Goal: Navigation & Orientation: Find specific page/section

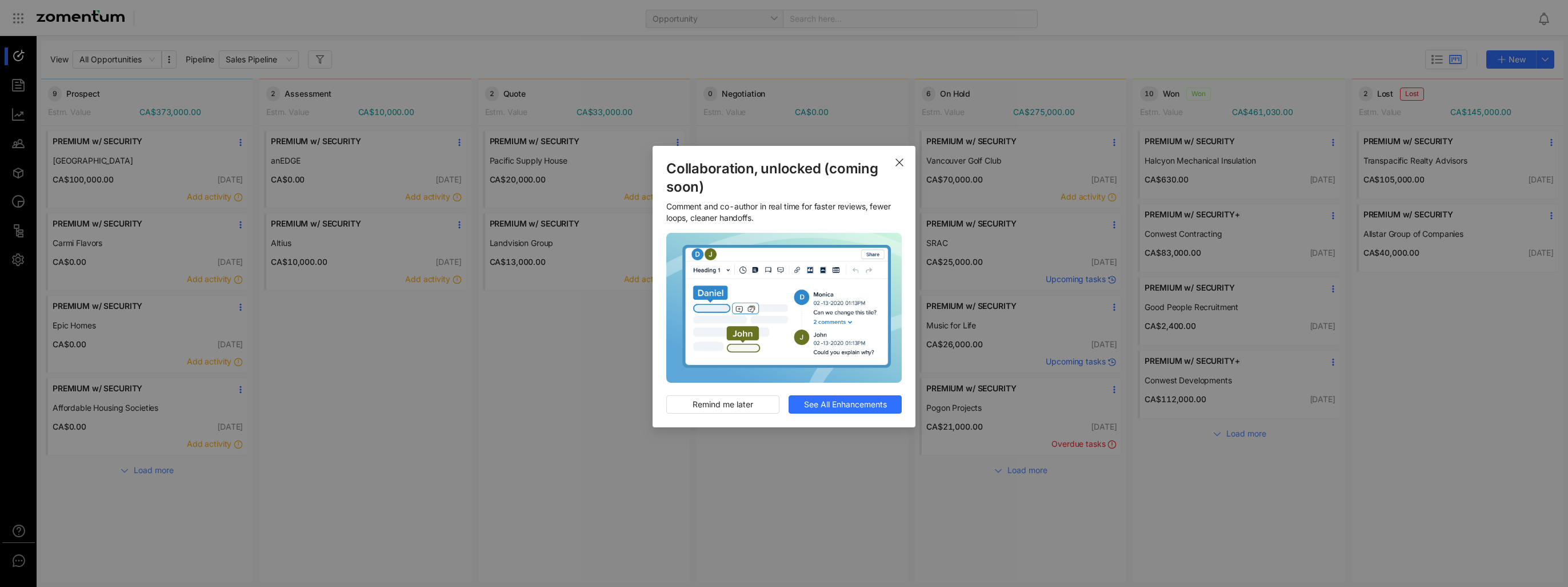
click at [781, 161] on use "Close" at bounding box center [899, 162] width 7 height 7
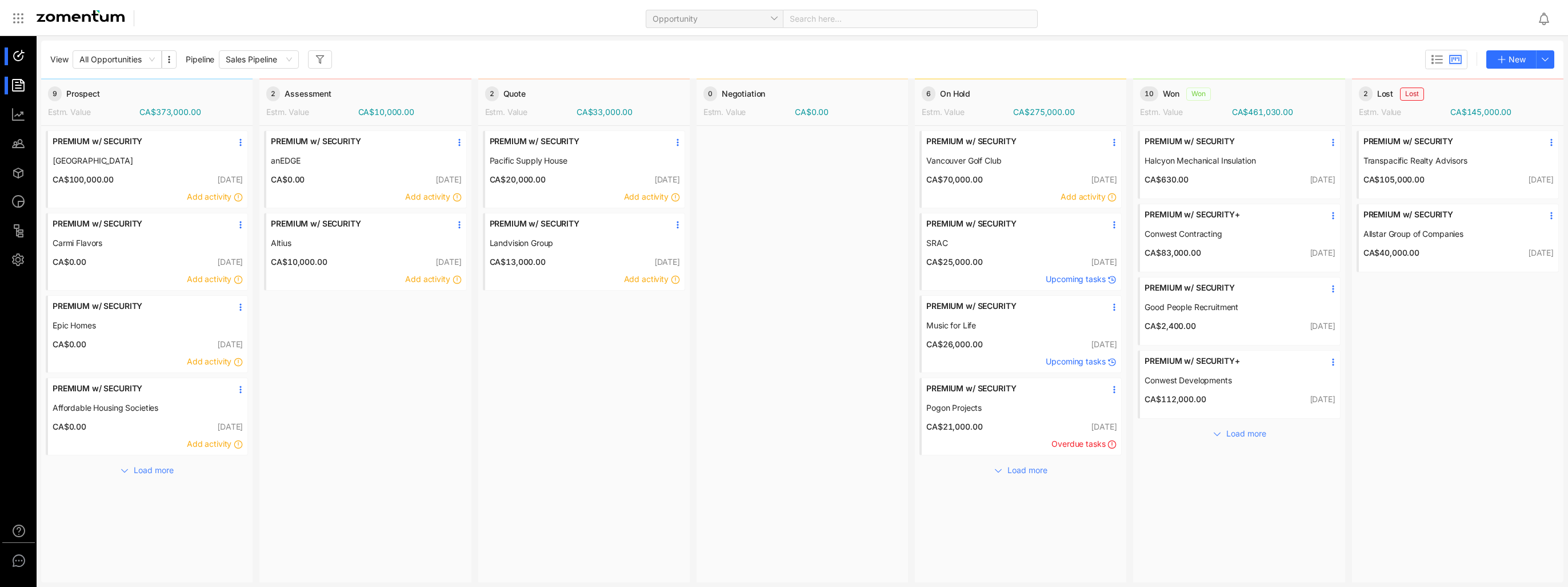
click at [7, 88] on li at bounding box center [18, 85] width 28 height 18
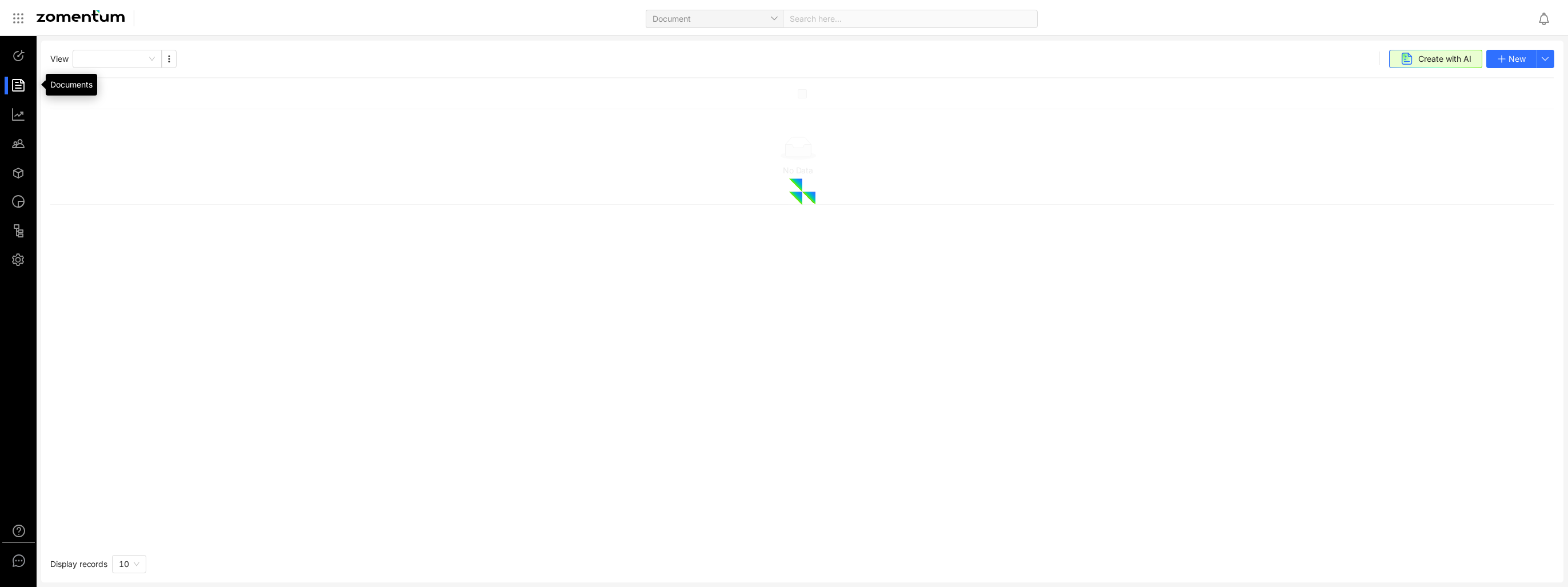
click at [21, 81] on div at bounding box center [24, 85] width 24 height 18
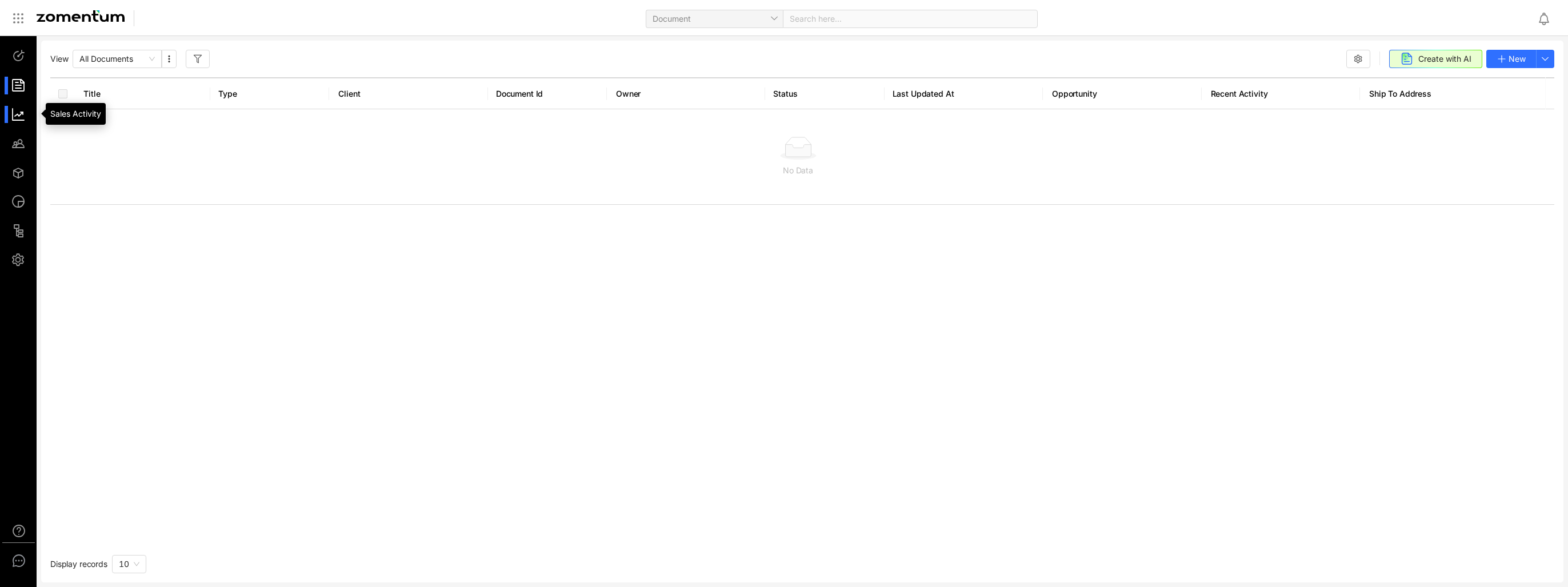
click at [19, 113] on div at bounding box center [24, 114] width 24 height 18
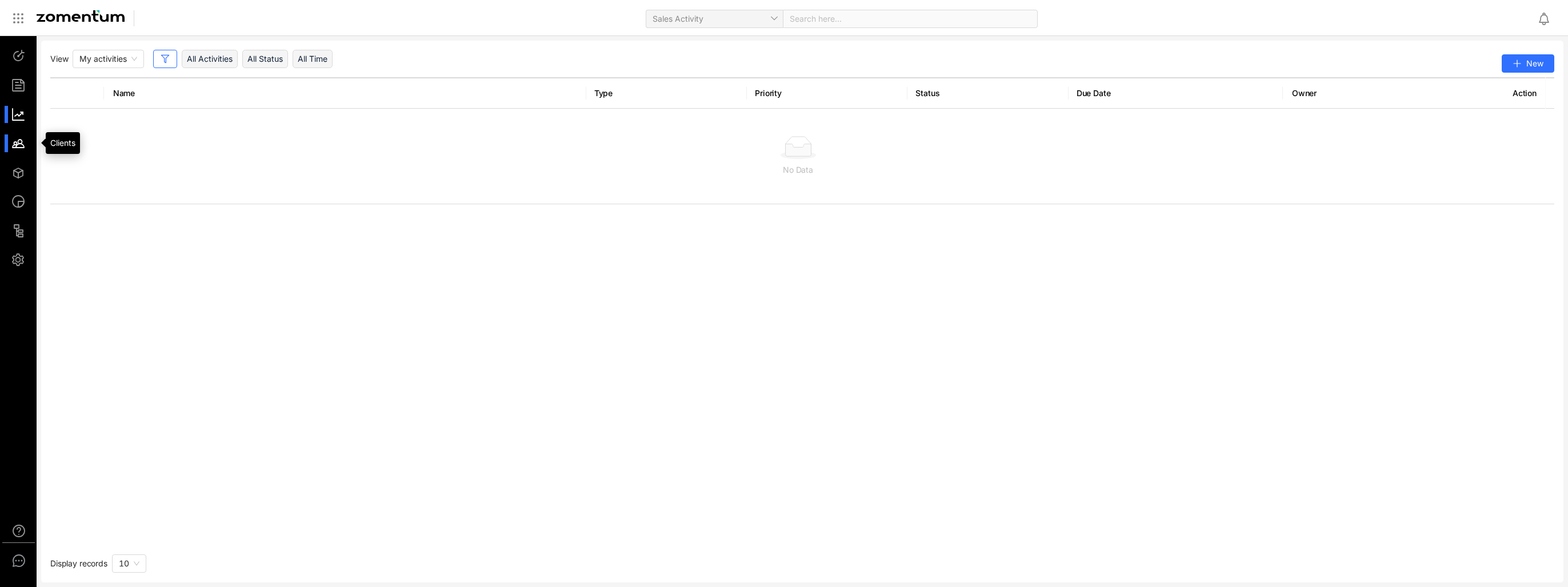
click at [28, 145] on div at bounding box center [24, 143] width 24 height 18
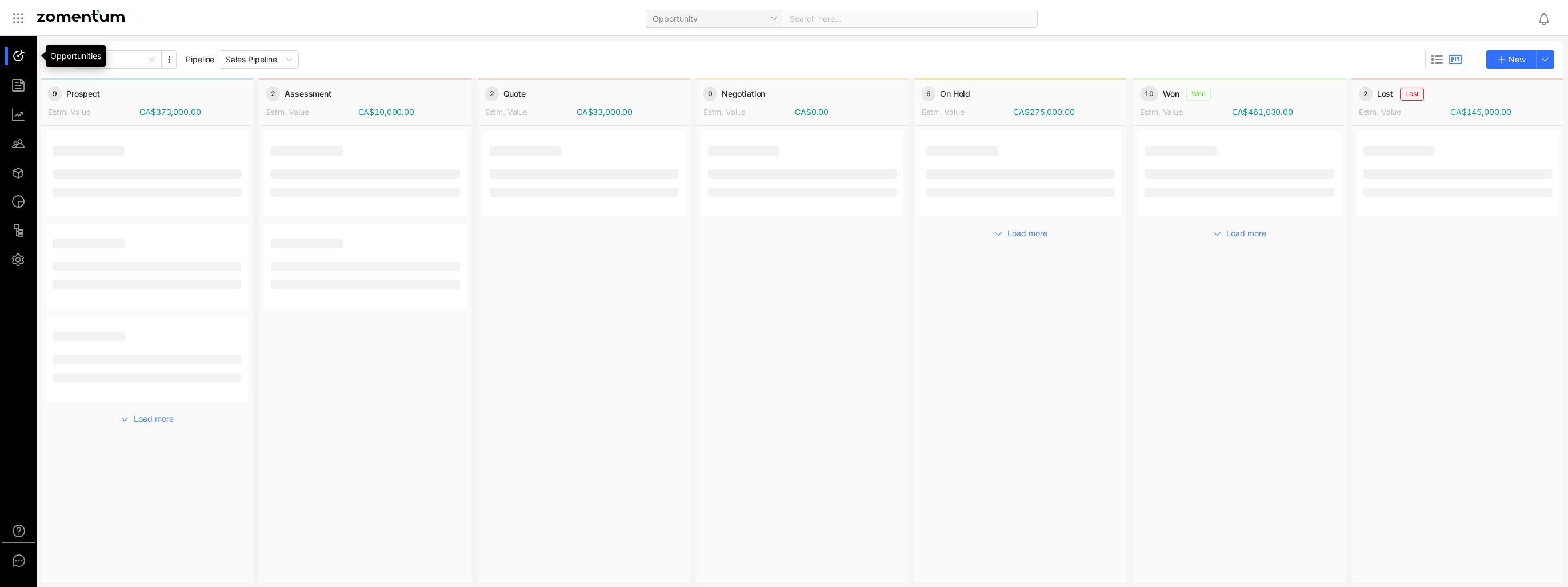
click at [21, 53] on div at bounding box center [24, 56] width 24 height 18
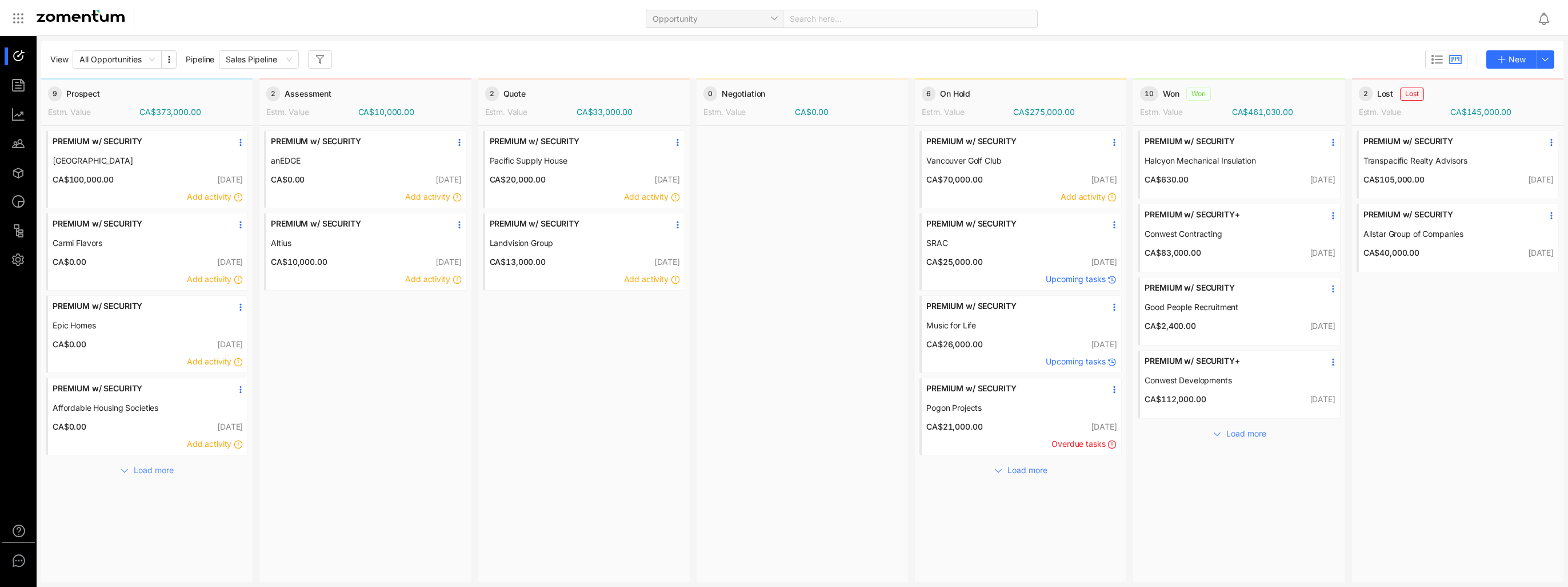
click at [158, 214] on span "Load more" at bounding box center [154, 470] width 40 height 12
